Goal: Task Accomplishment & Management: Use online tool/utility

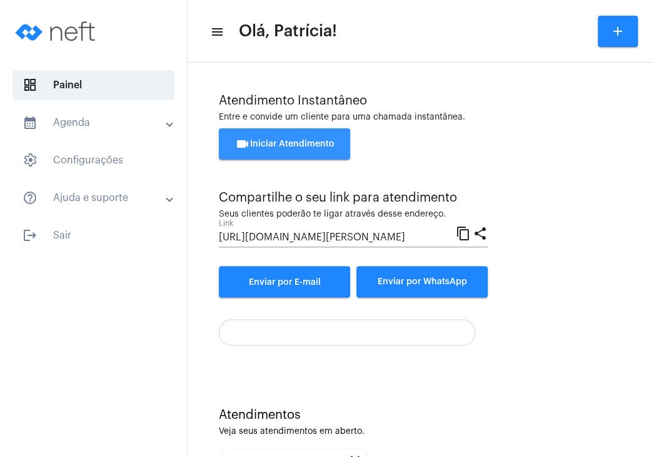
click at [295, 133] on button "videocam Iniciar Atendimento" at bounding box center [284, 143] width 131 height 31
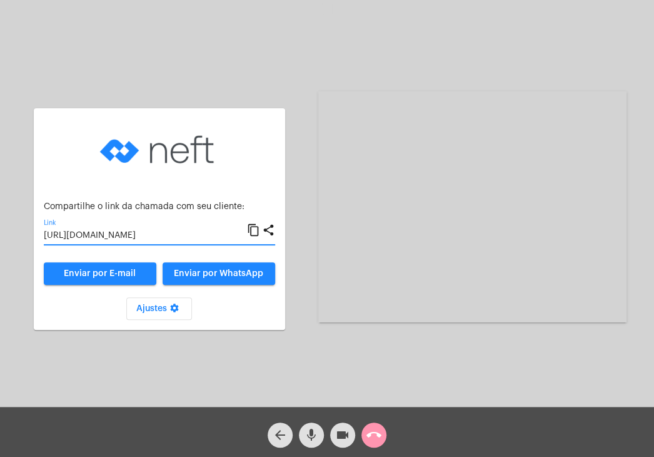
click at [203, 232] on input "https://neft.com.br/chamada/33cdfdd1-7889-40d7-9033-5da2906cf9f8" at bounding box center [145, 236] width 203 height 10
click at [380, 439] on mat-icon "call_end" at bounding box center [374, 434] width 15 height 15
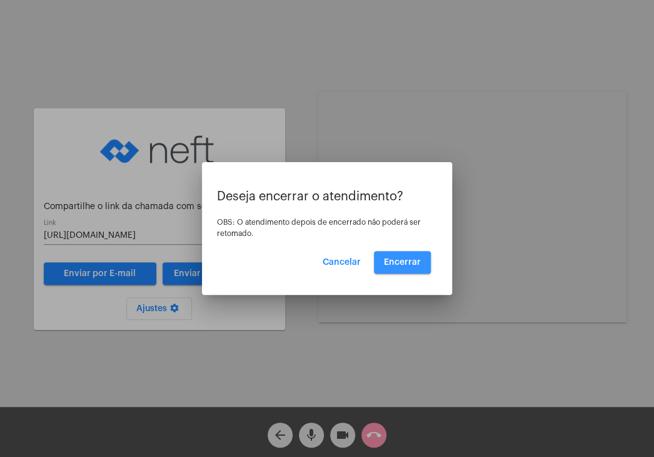
click at [407, 266] on span "Encerrar" at bounding box center [402, 262] width 37 height 9
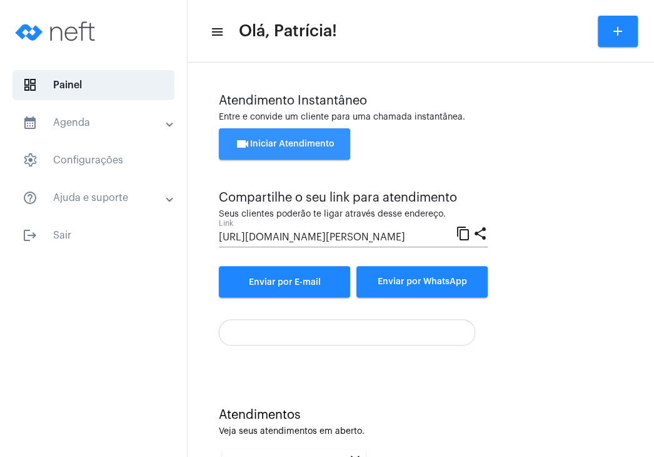
click at [327, 145] on span "videocam Iniciar Atendimento" at bounding box center [284, 144] width 99 height 9
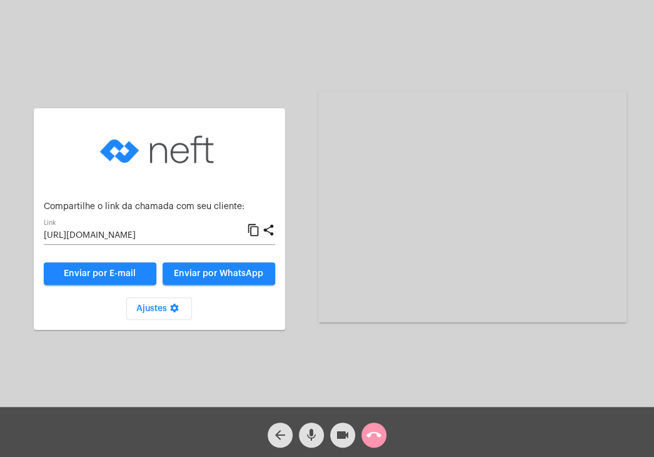
click at [213, 237] on input "https://neft.com.br/chamada/3251c205-a3a2-489b-b198-bb1804b58b72" at bounding box center [145, 236] width 203 height 10
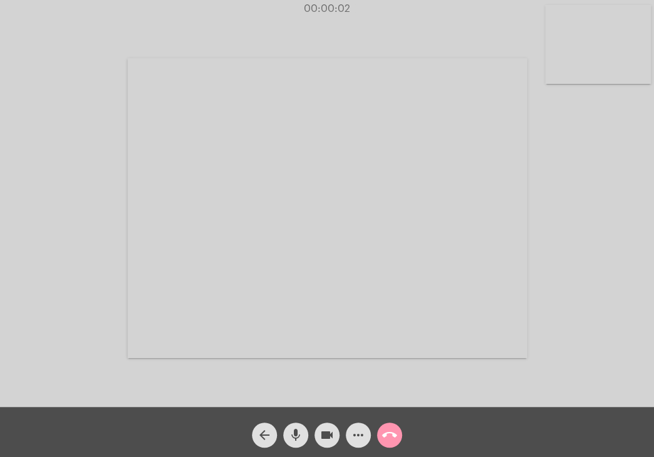
click at [594, 68] on video at bounding box center [599, 44] width 106 height 79
click at [497, 166] on video at bounding box center [405, 207] width 400 height 300
click at [580, 16] on div "Acessando Câmera e Microfone..." at bounding box center [487, 207] width 308 height 404
